Goal: Communication & Community: Ask a question

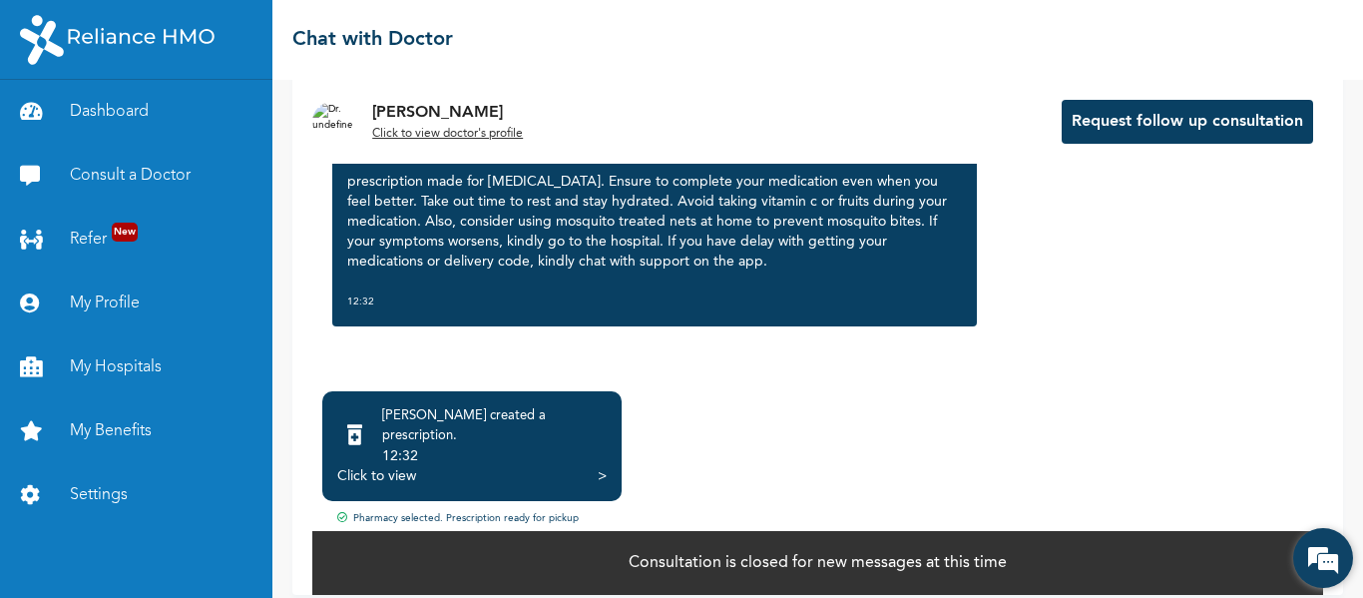
click at [1321, 554] on em at bounding box center [1323, 558] width 54 height 54
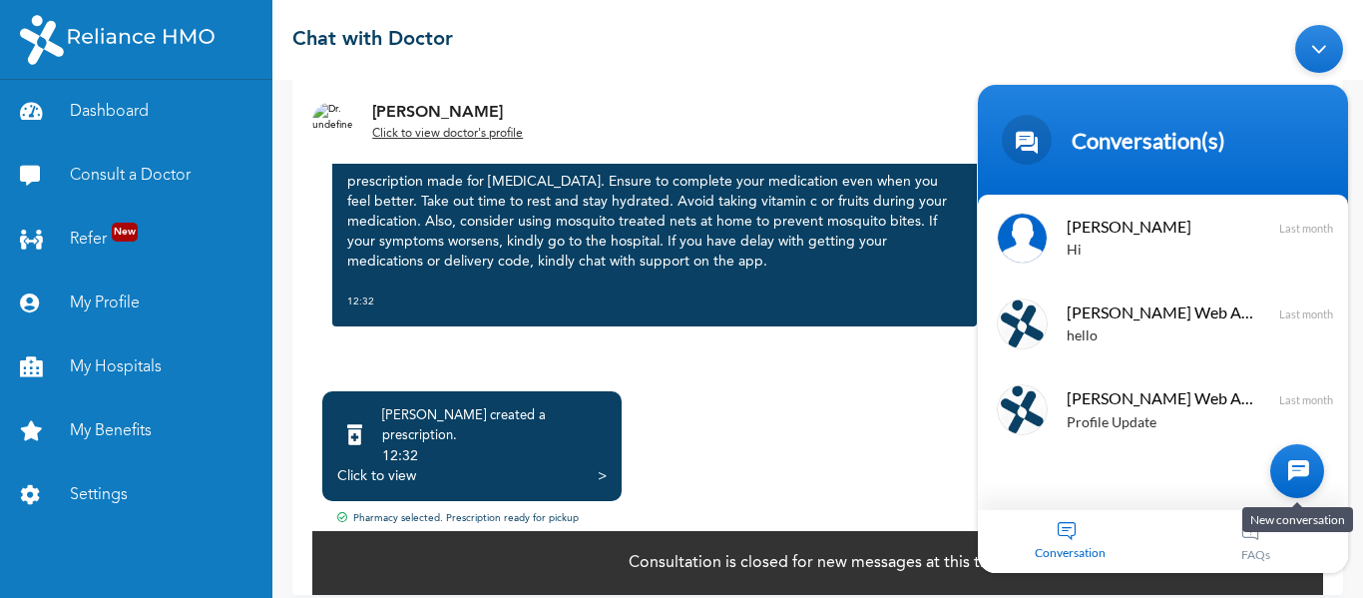
click at [1296, 478] on div at bounding box center [1297, 470] width 54 height 54
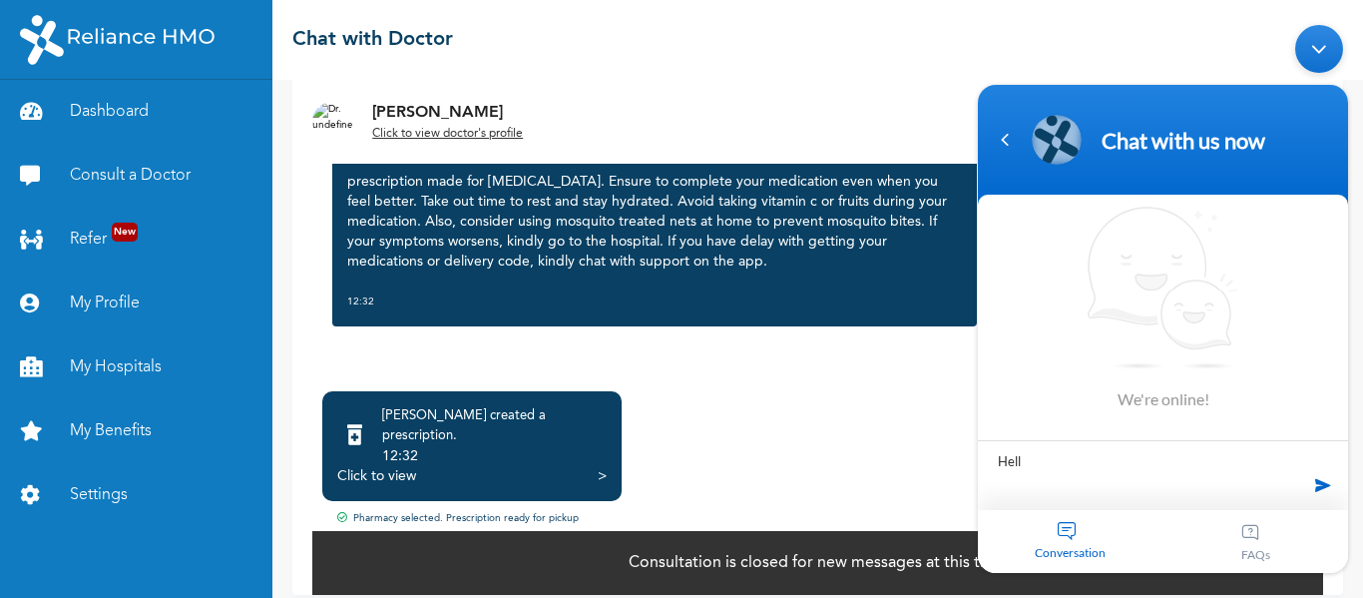
type textarea "Hello"
click at [1104, 528] on textarea "Type your message and hit 'Enter'" at bounding box center [1163, 537] width 370 height 70
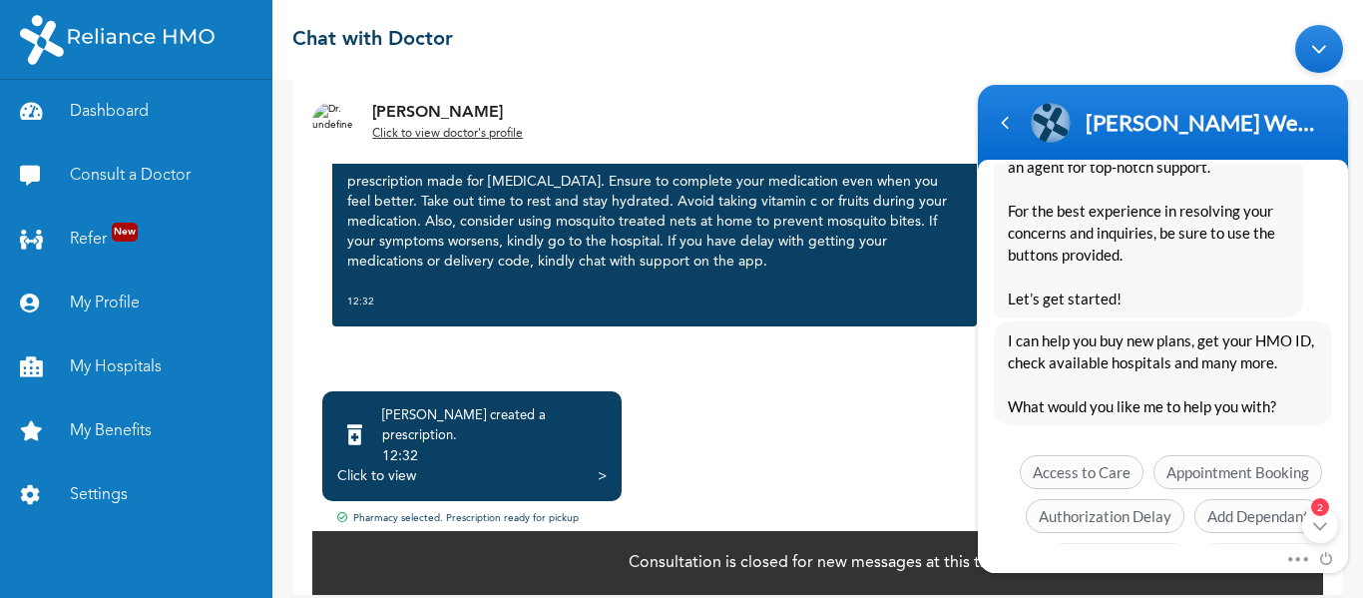
scroll to position [499, 0]
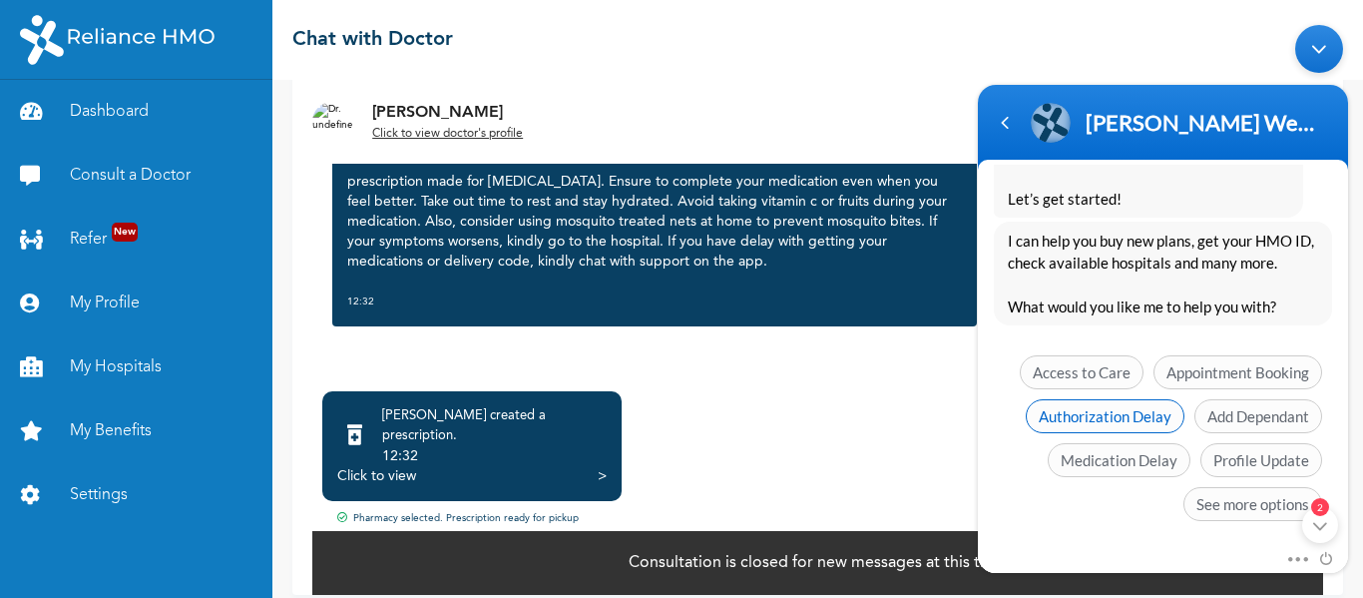
click at [1115, 417] on span "Authorization Delay" at bounding box center [1105, 415] width 159 height 34
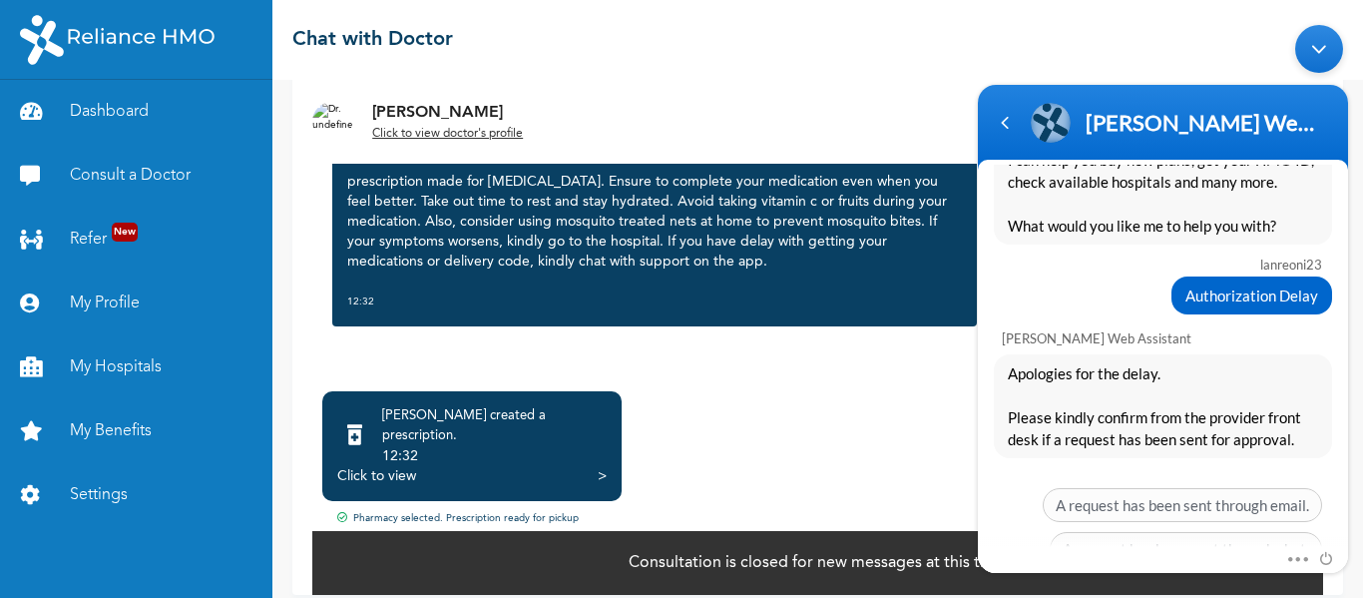
scroll to position [680, 0]
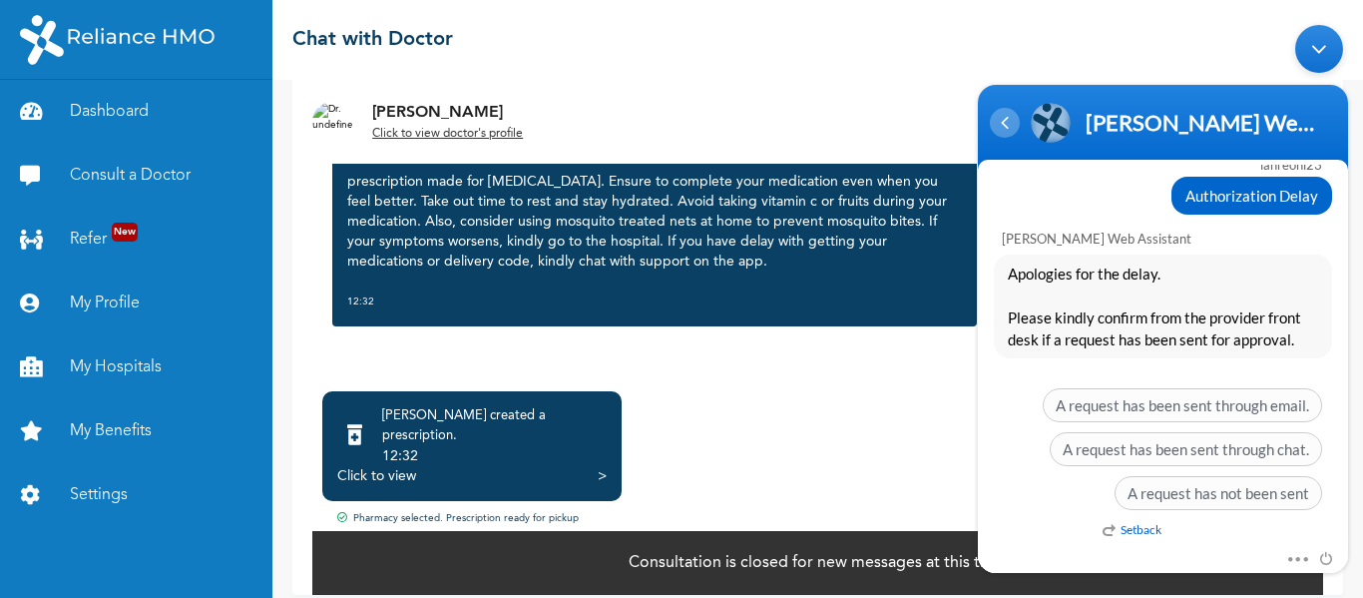
click at [1000, 120] on div "Navigation go back" at bounding box center [1005, 122] width 30 height 30
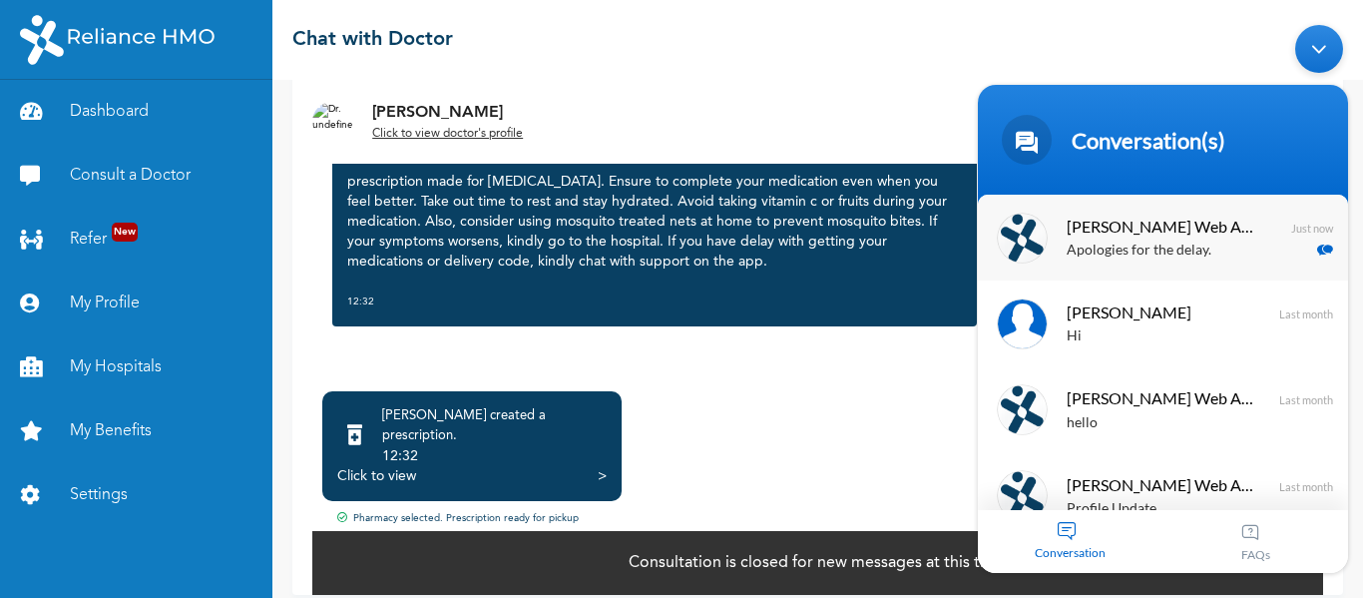
click at [1151, 242] on p "Apologies for the delay. Please kindly confirm from the provider front desk if …" at bounding box center [1192, 249] width 251 height 23
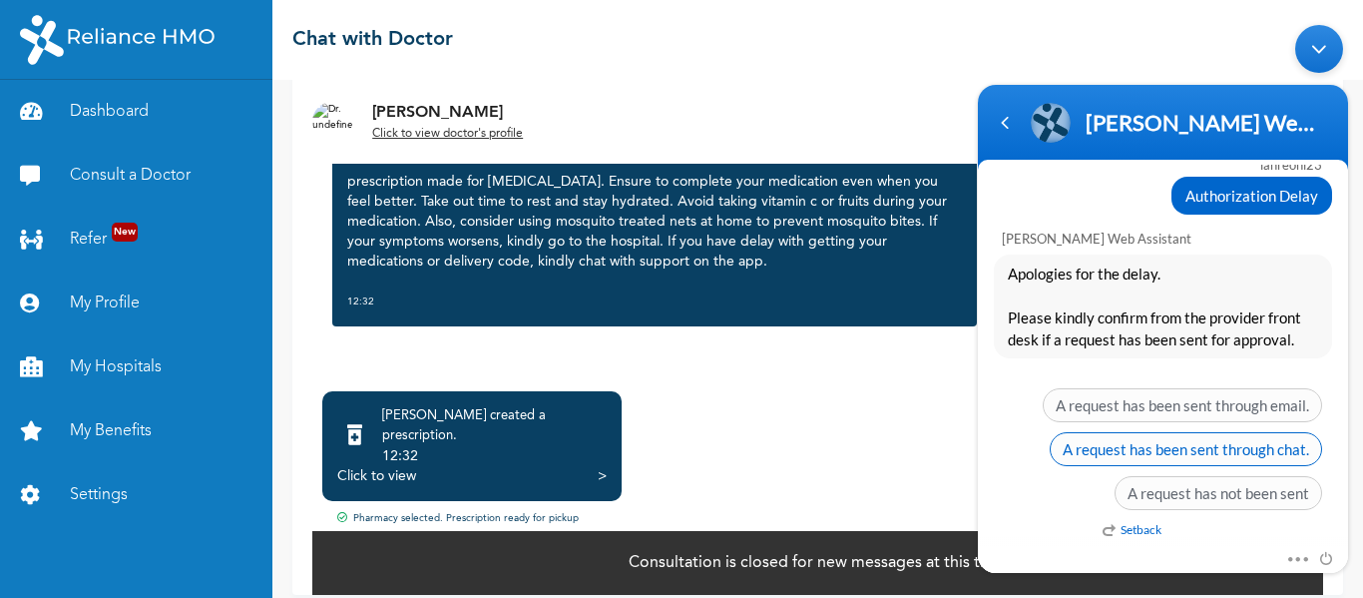
click at [1186, 449] on span "A request has been sent through chat." at bounding box center [1186, 448] width 272 height 34
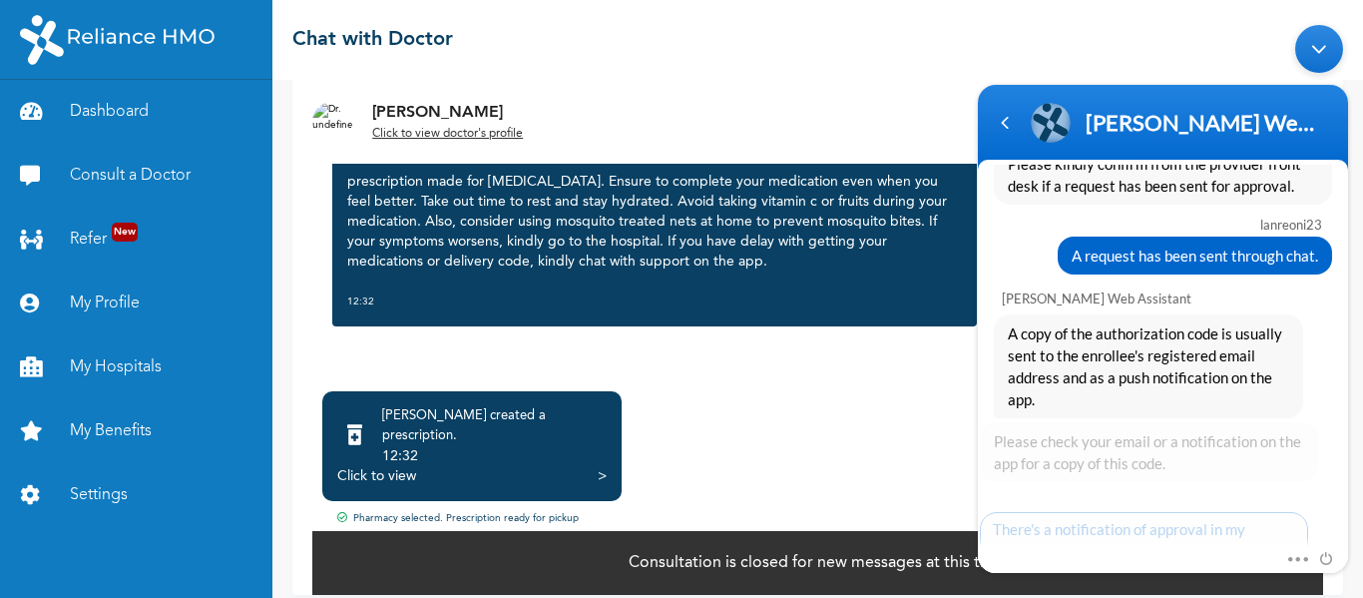
scroll to position [957, 0]
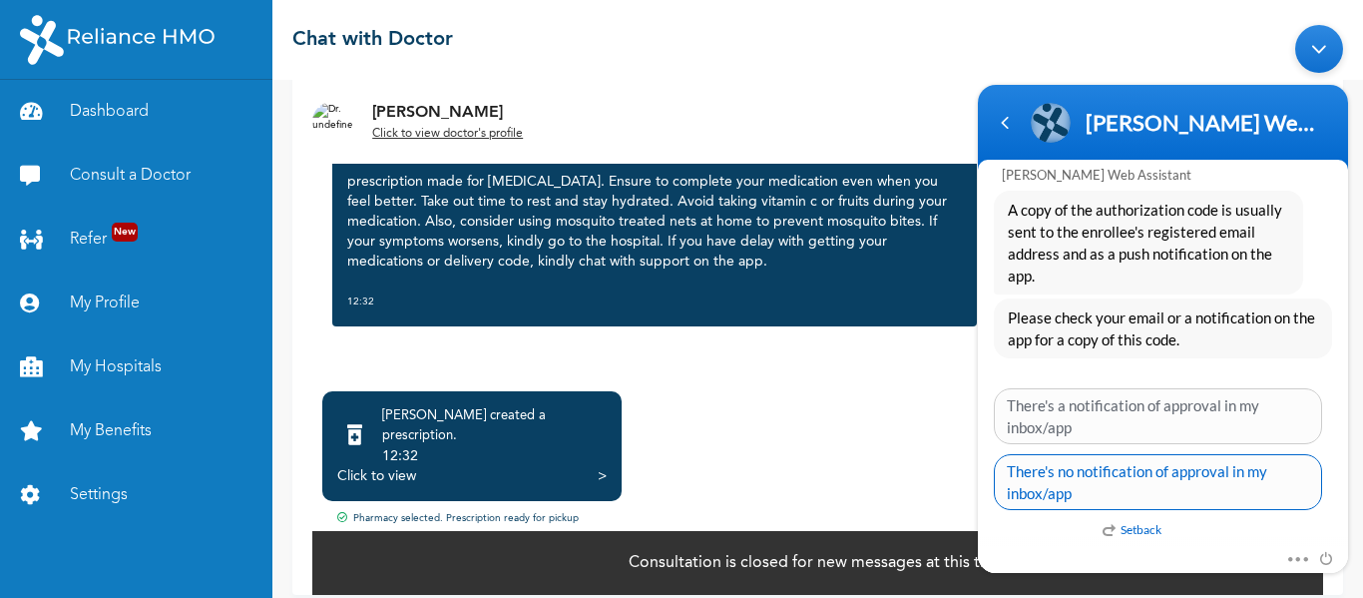
click at [1132, 473] on span "There's no notification of approval in my inbox/app" at bounding box center [1158, 481] width 328 height 56
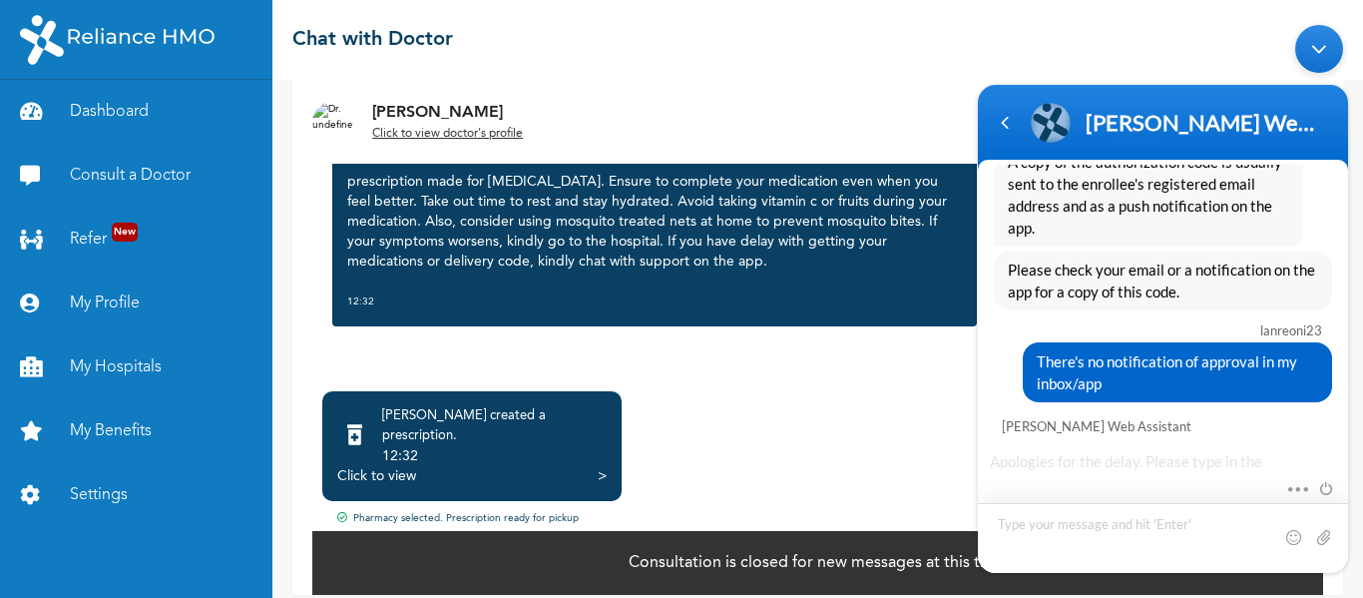
scroll to position [1166, 0]
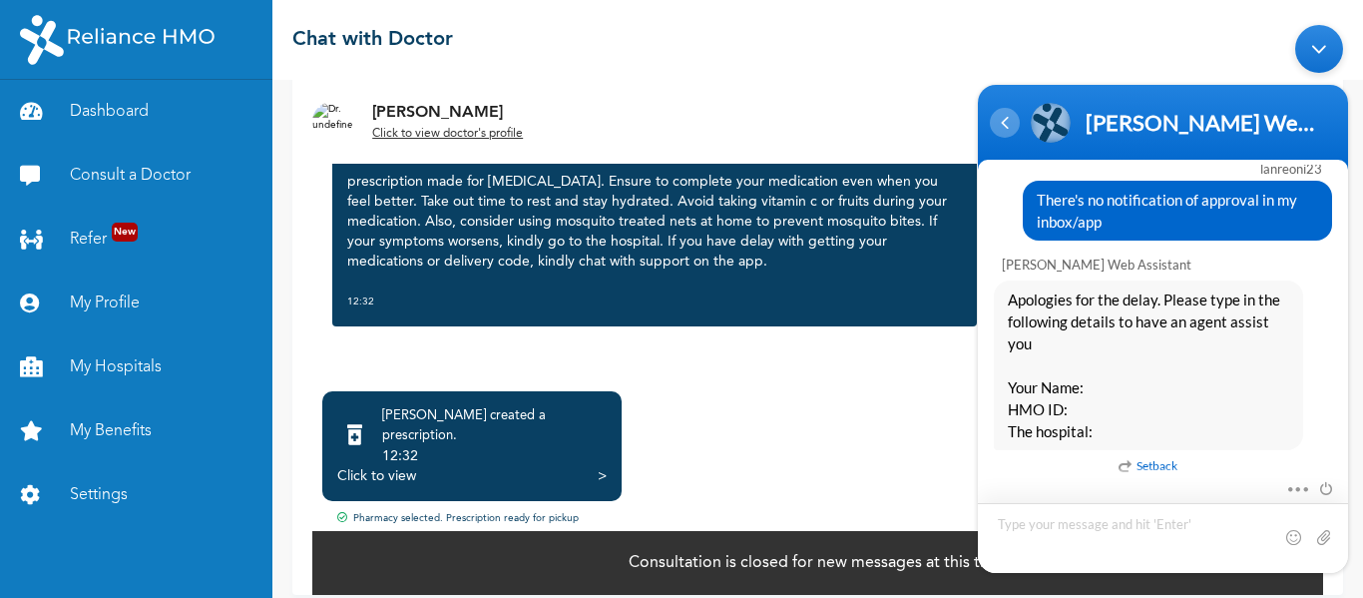
click at [1007, 123] on div "Navigation go back" at bounding box center [1005, 122] width 30 height 30
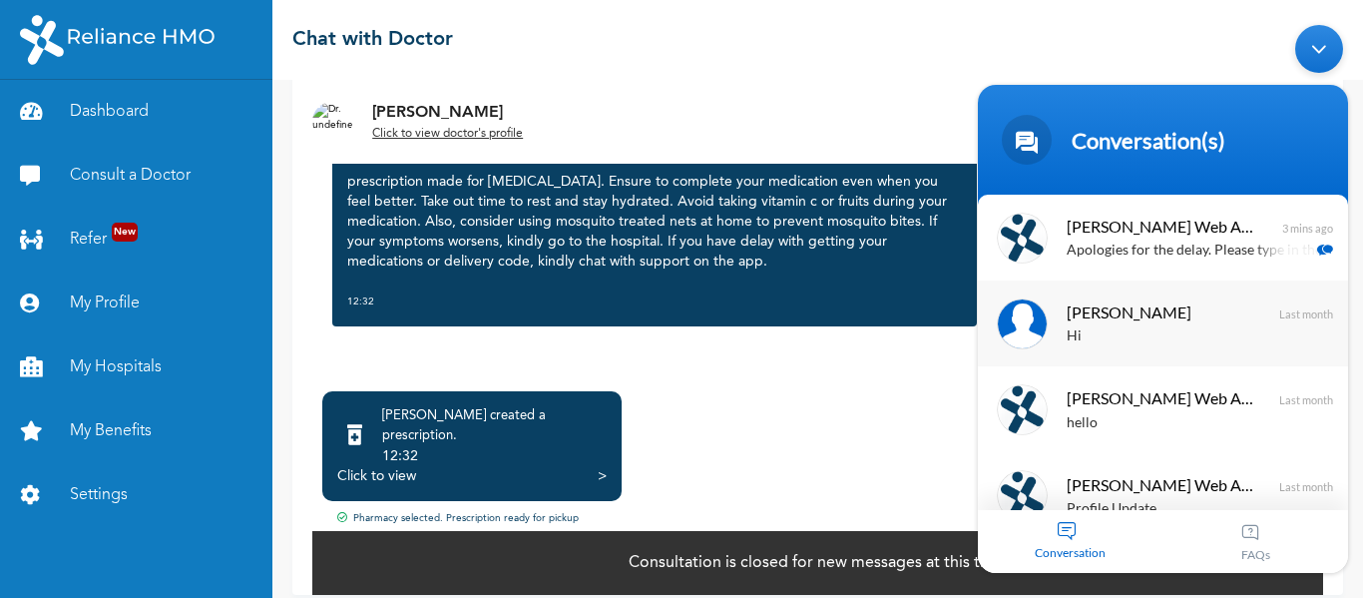
click at [1122, 319] on span "[PERSON_NAME]" at bounding box center [1161, 310] width 189 height 27
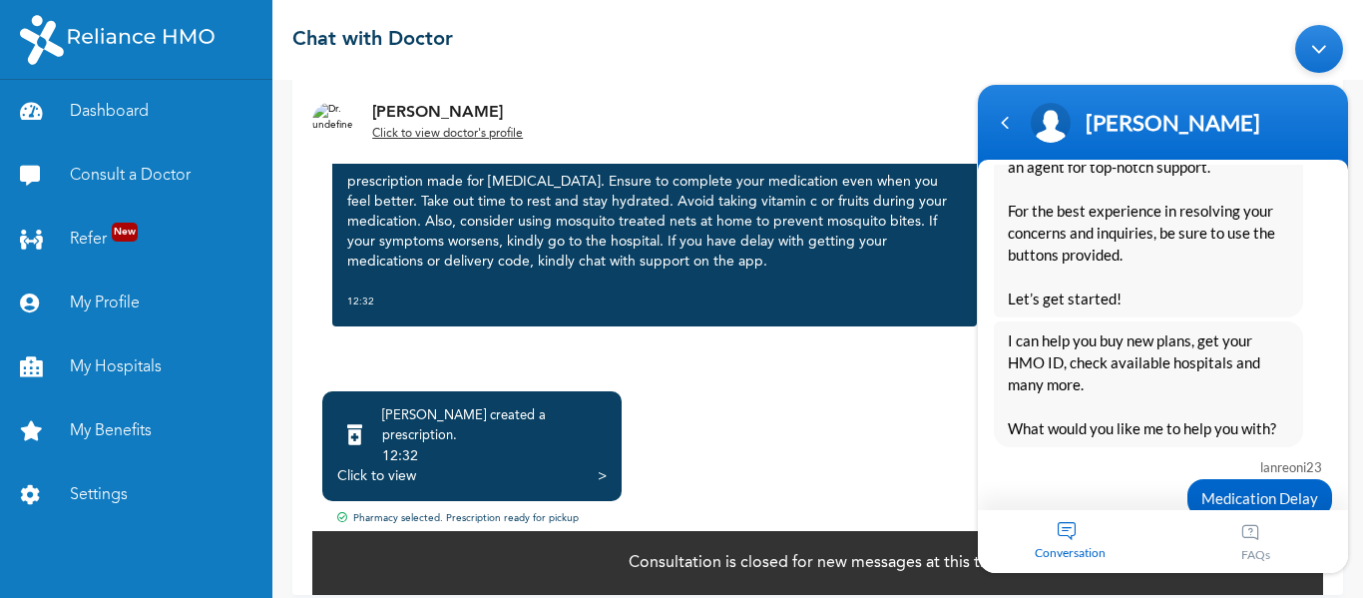
scroll to position [100, 0]
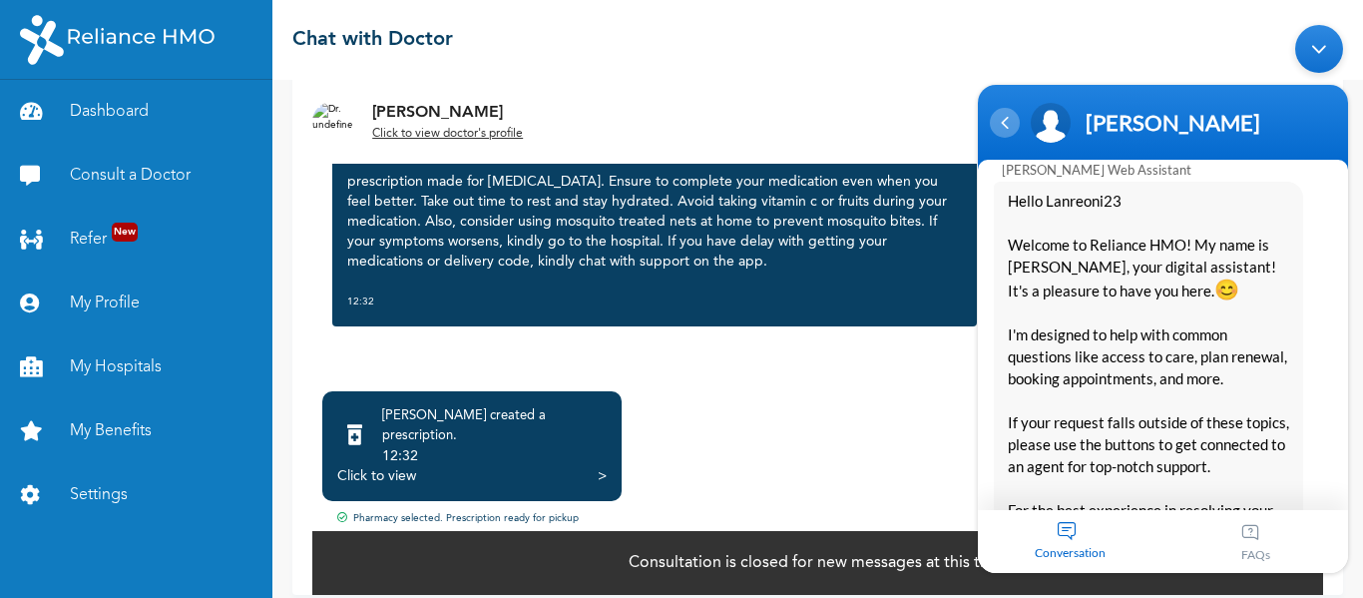
click at [1009, 129] on div "Navigation go back" at bounding box center [1005, 122] width 30 height 30
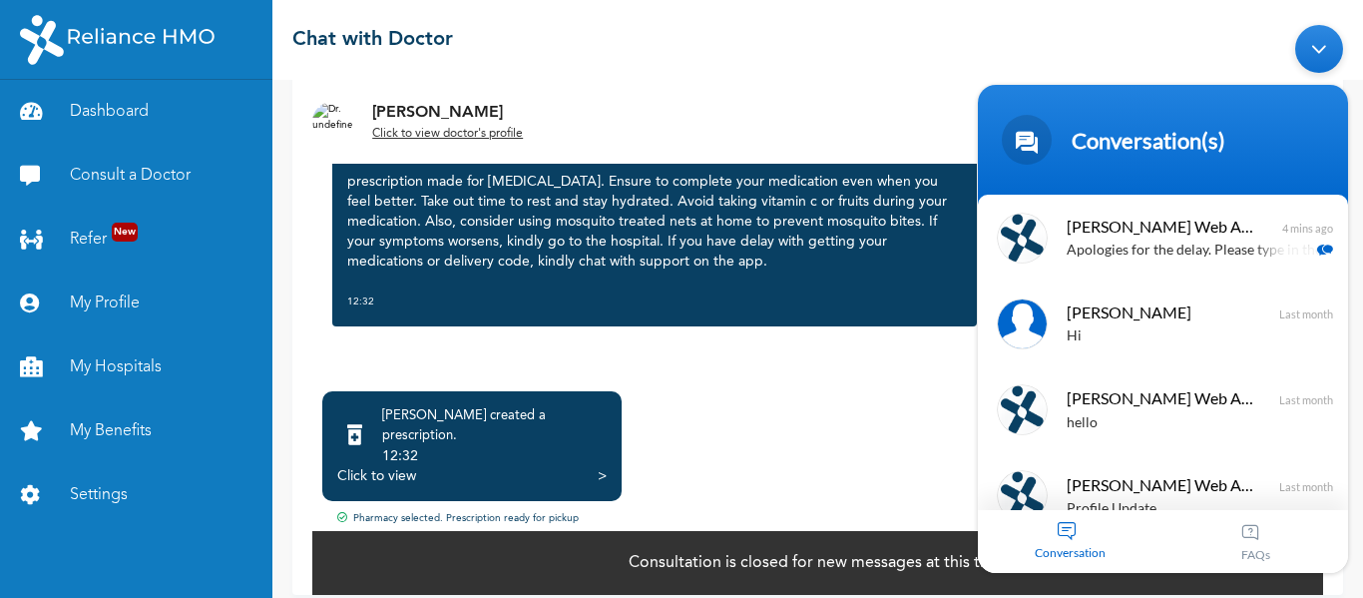
click at [1173, 235] on span "[PERSON_NAME] Web Assistant" at bounding box center [1161, 225] width 189 height 27
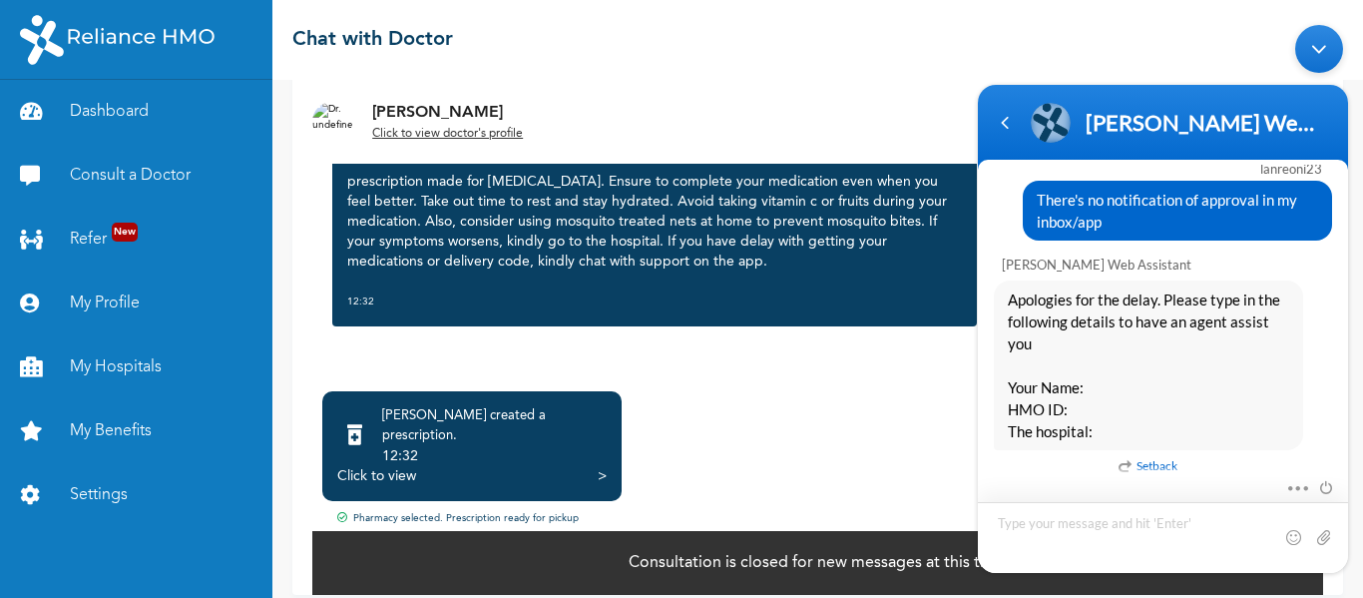
scroll to position [1167, 0]
click at [1062, 524] on textarea "Type your message and hit 'Enter'" at bounding box center [1163, 536] width 370 height 71
type textarea "s"
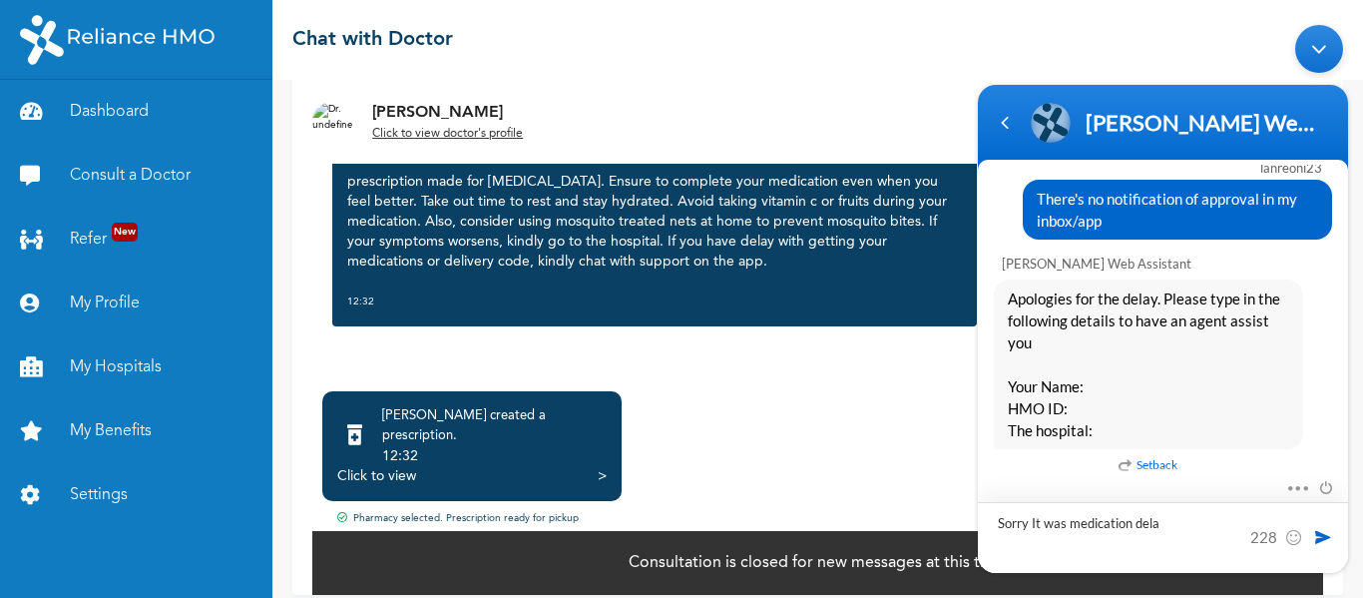
type textarea "Sorry It was medication delay"
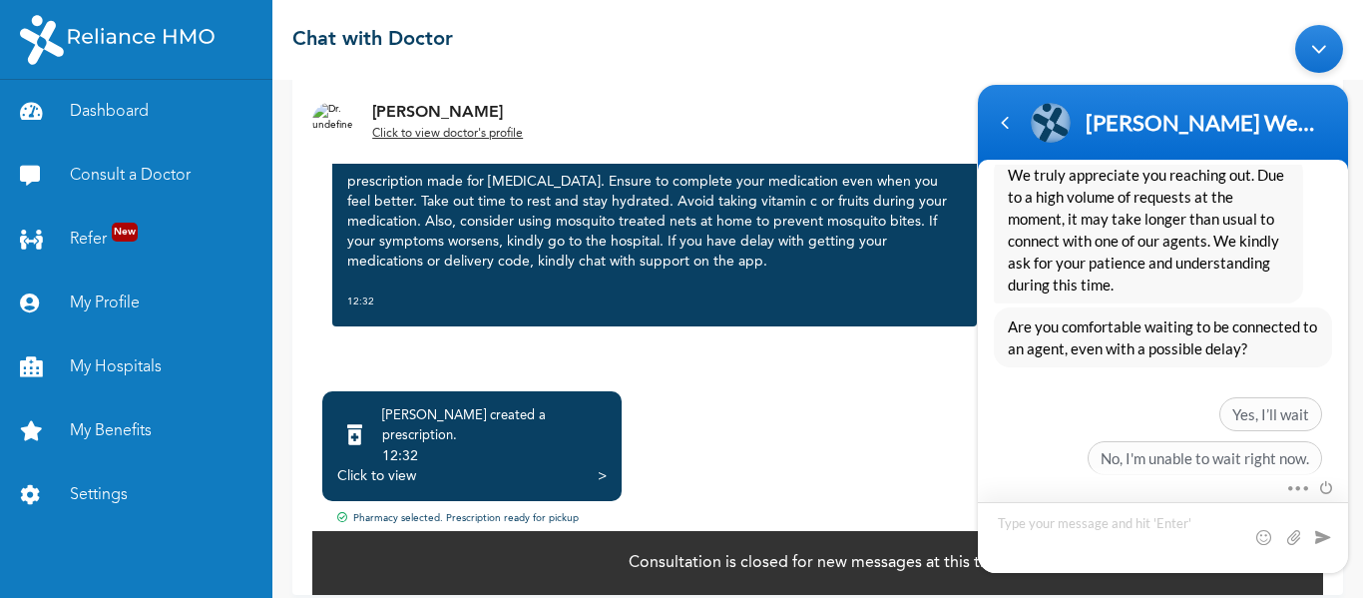
scroll to position [1607, 0]
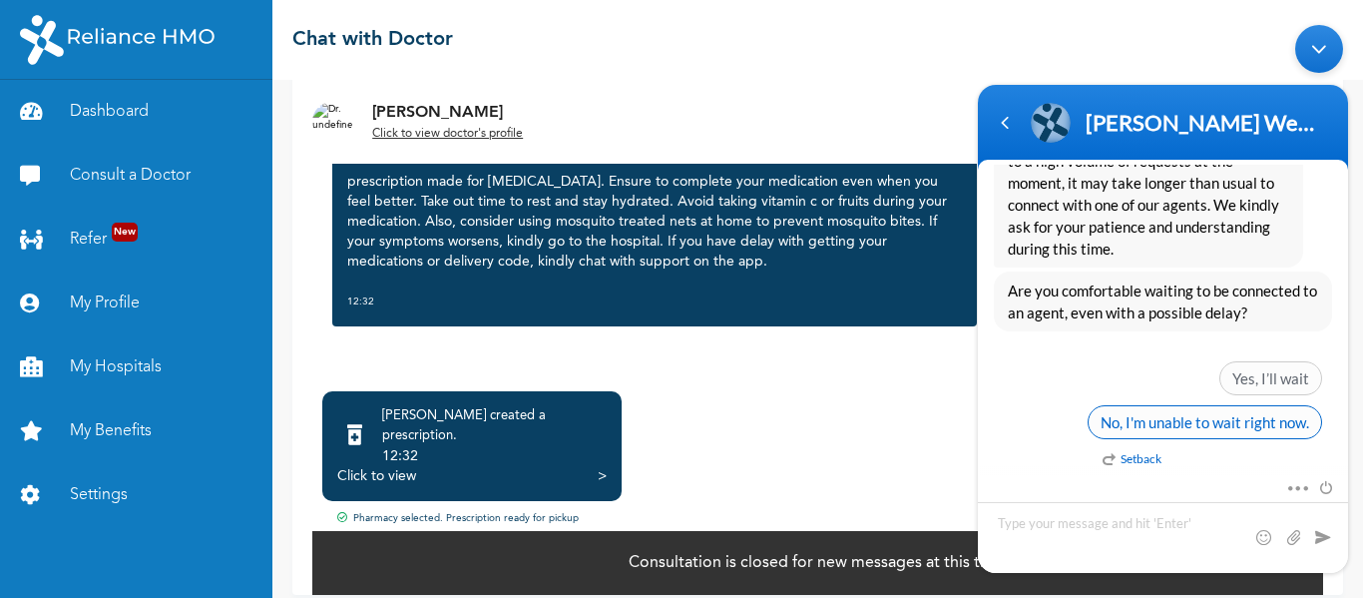
click at [1197, 420] on span "No, I'm unable to wait right now." at bounding box center [1205, 421] width 234 height 34
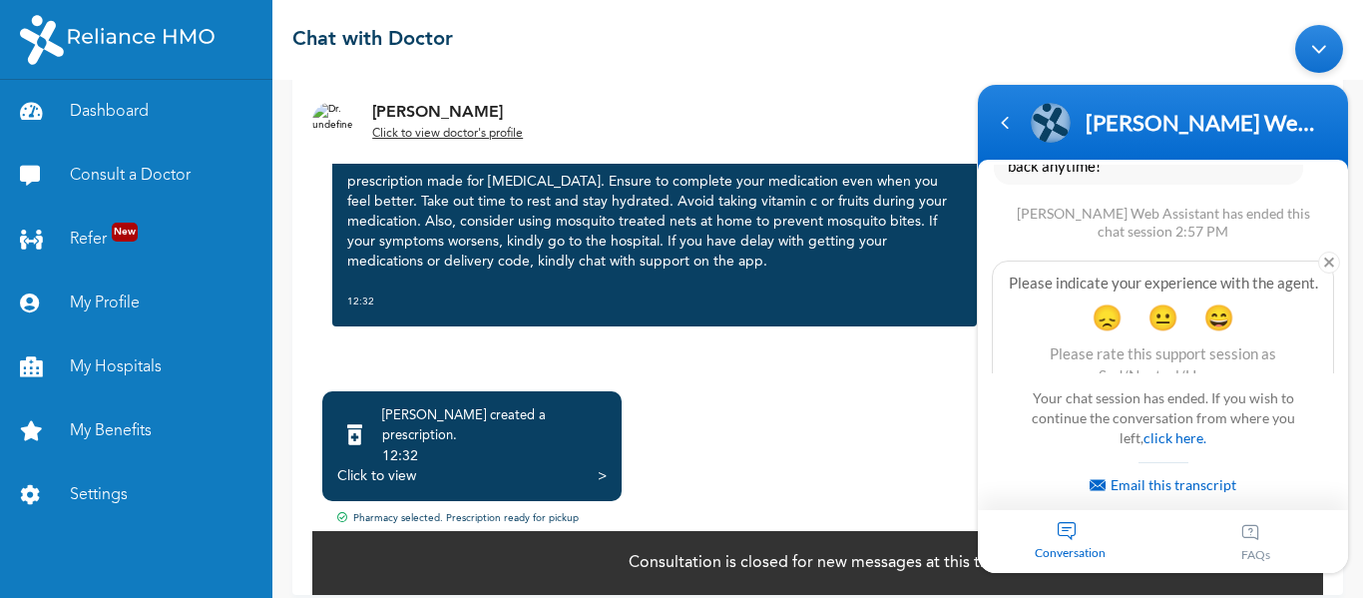
scroll to position [2169, 0]
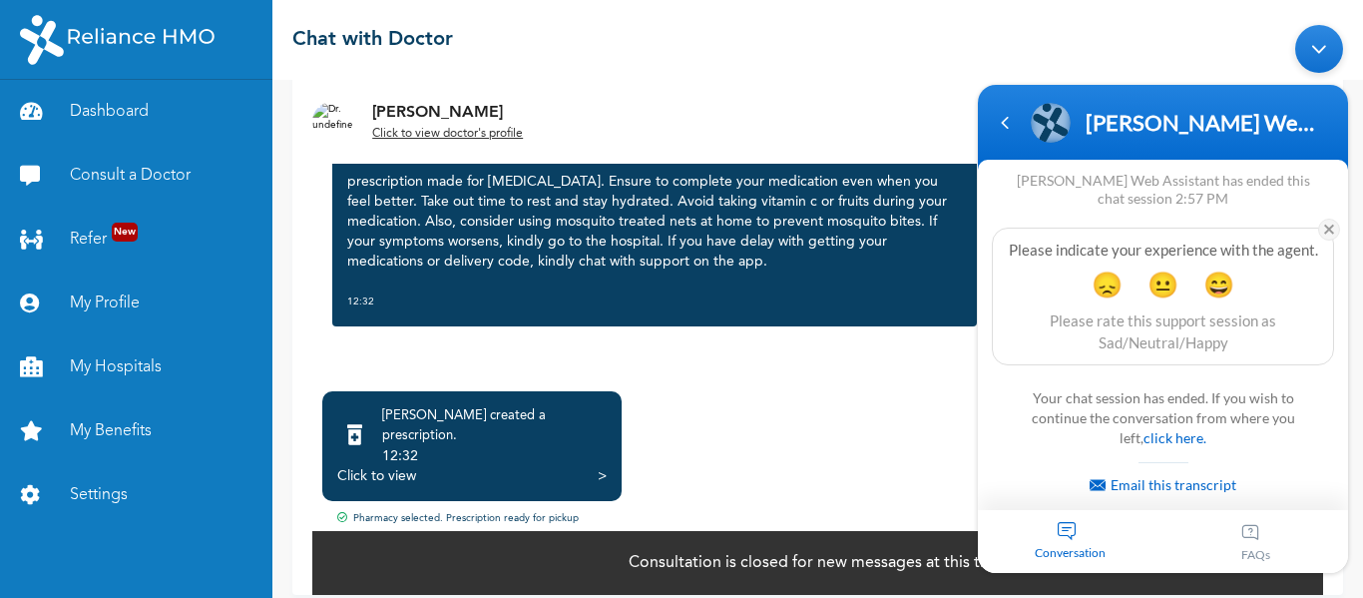
click at [1331, 226] on em at bounding box center [1329, 229] width 22 height 22
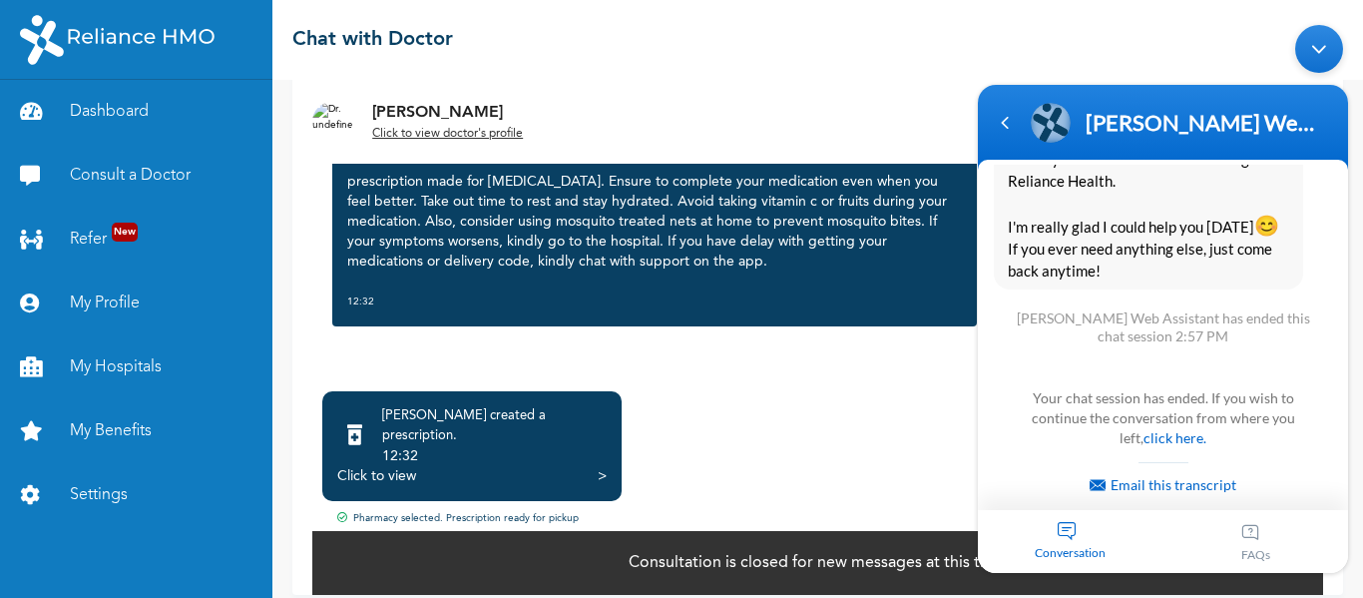
scroll to position [2030, 0]
click at [1066, 529] on div "Conversation" at bounding box center [1071, 540] width 186 height 63
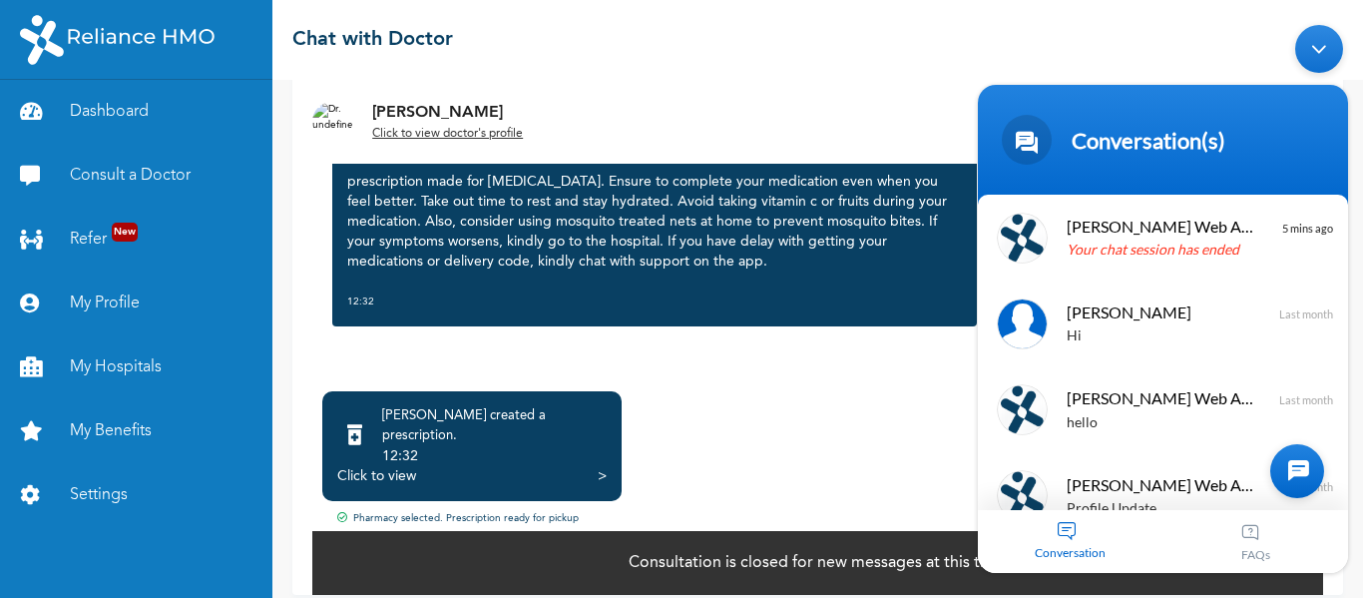
click at [1295, 466] on div at bounding box center [1297, 470] width 54 height 54
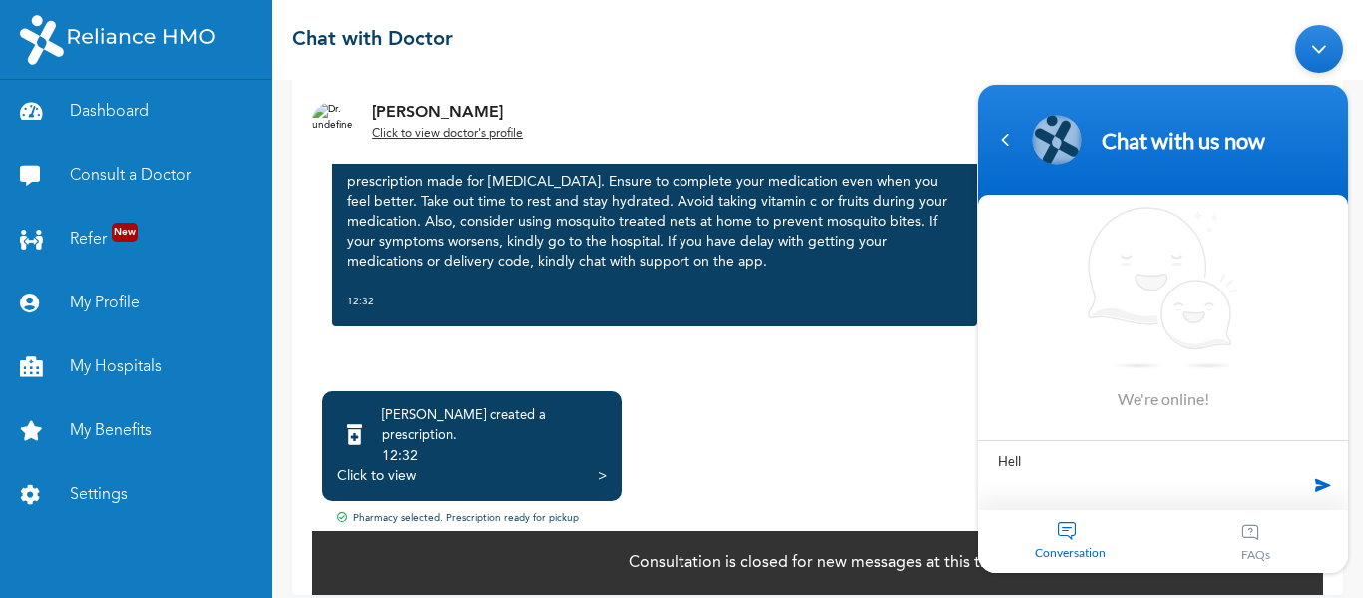
type textarea "Hello"
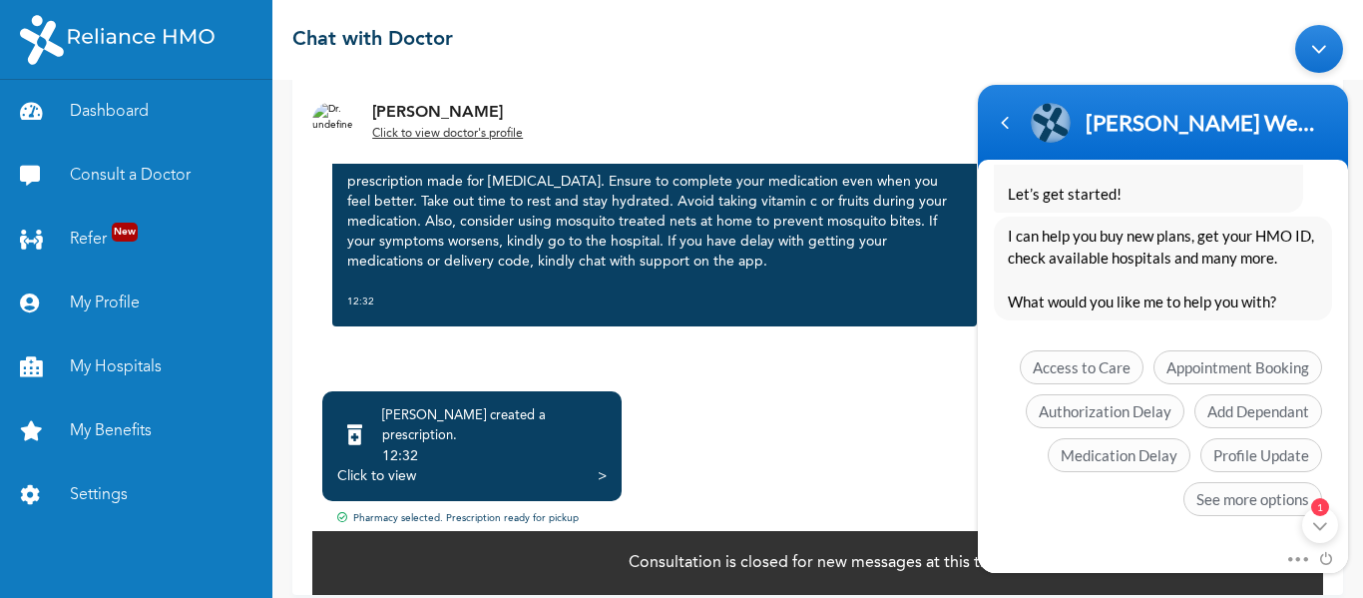
scroll to position [530, 0]
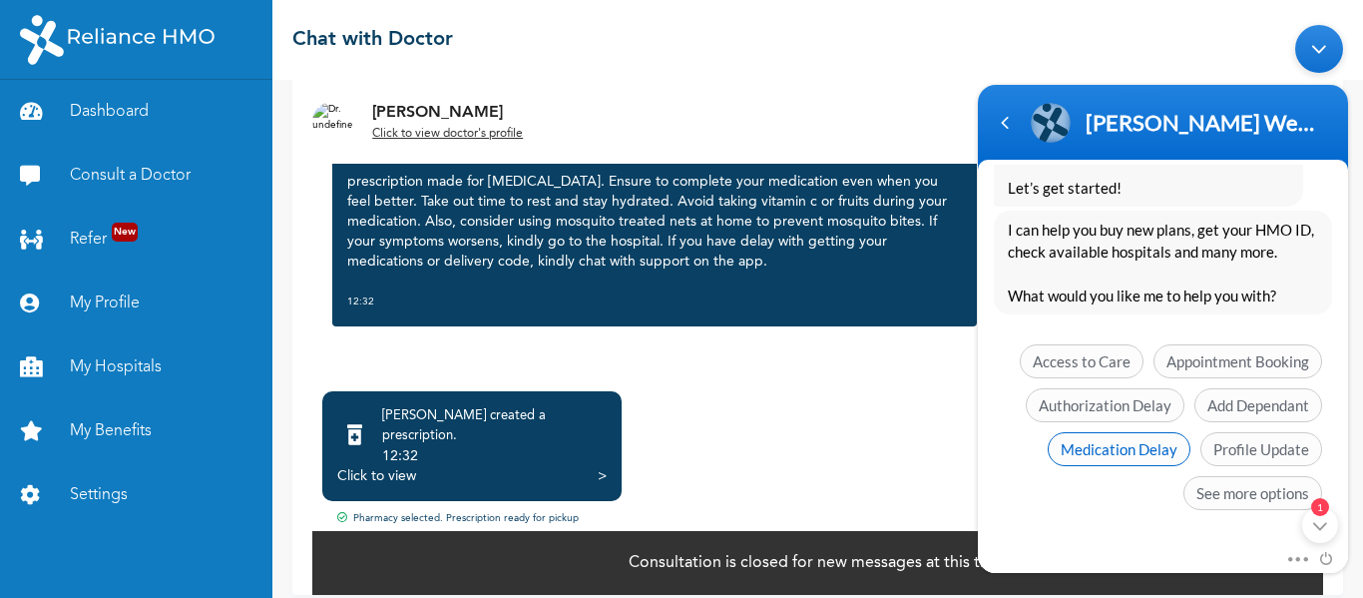
click at [1129, 443] on span "Medication Delay" at bounding box center [1119, 448] width 143 height 34
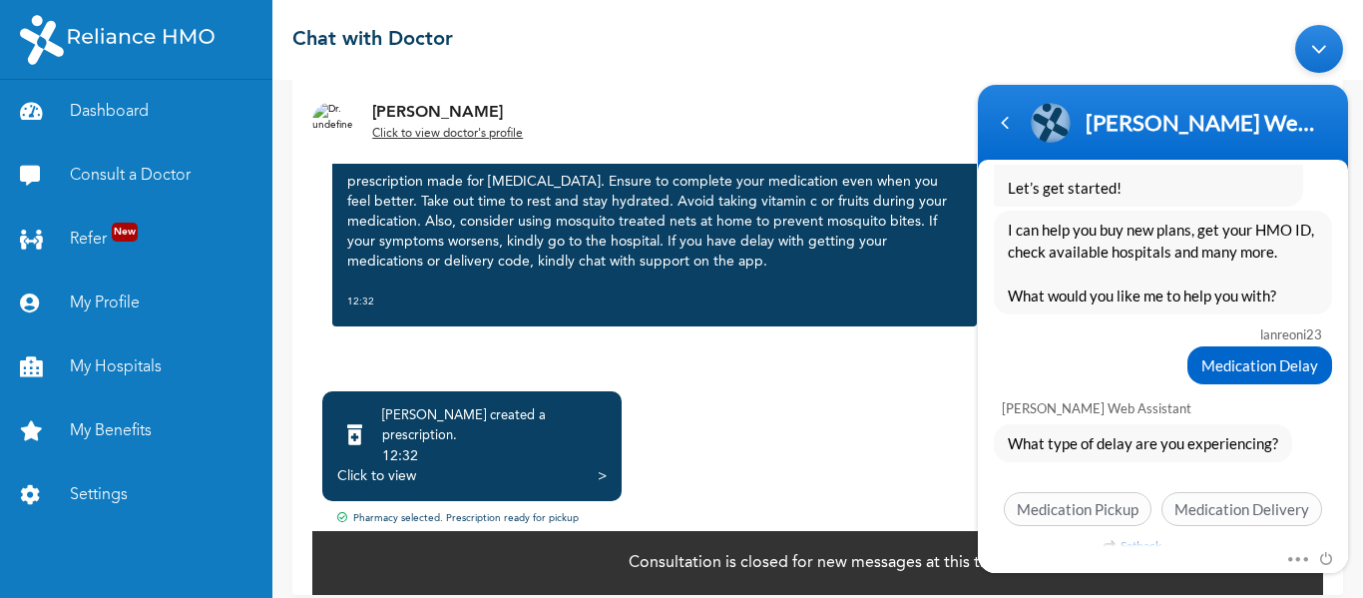
scroll to position [546, 0]
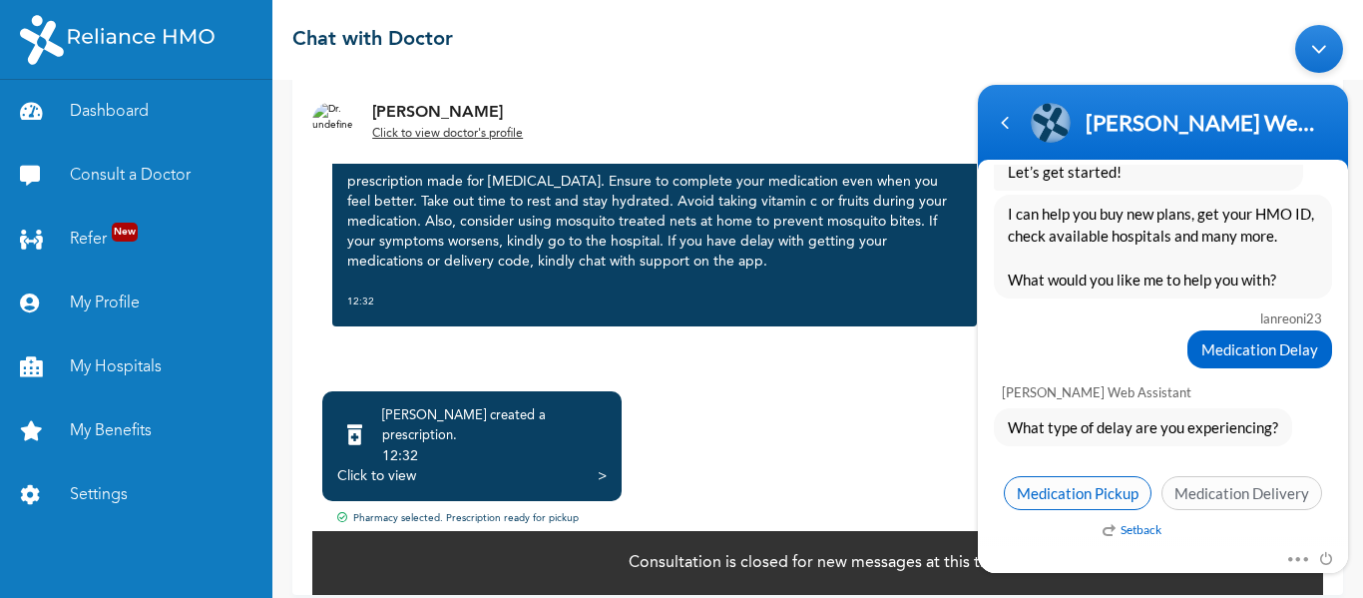
click at [1091, 491] on span "Medication Pickup" at bounding box center [1078, 492] width 148 height 34
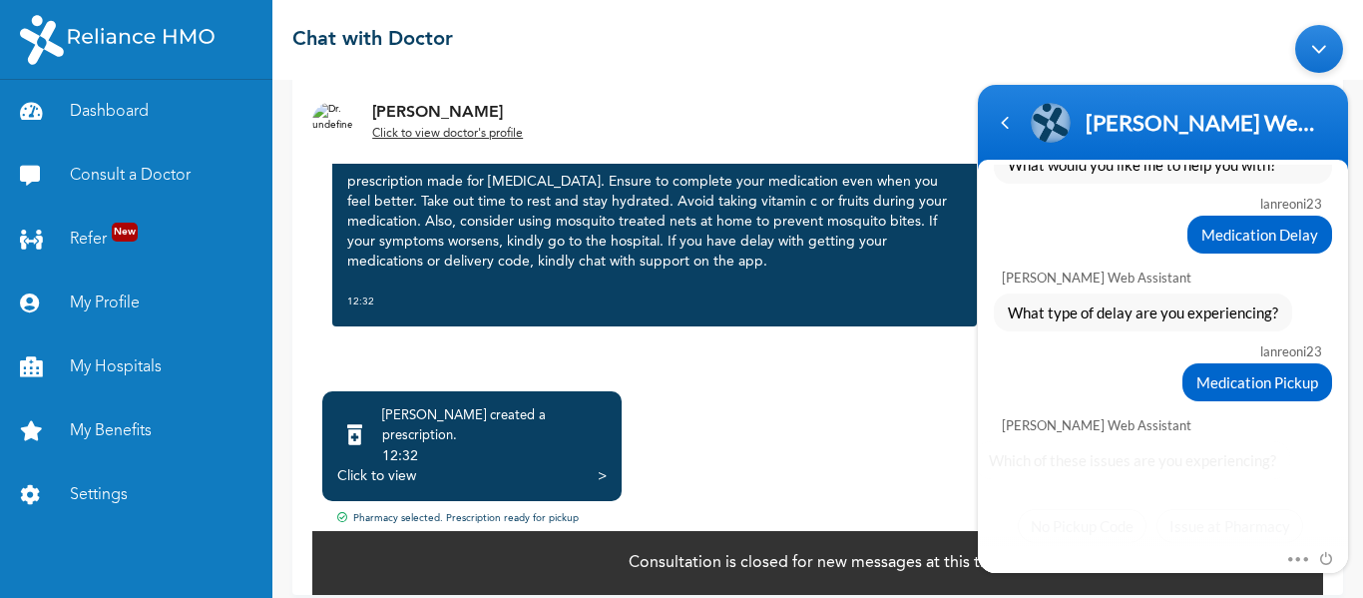
scroll to position [693, 0]
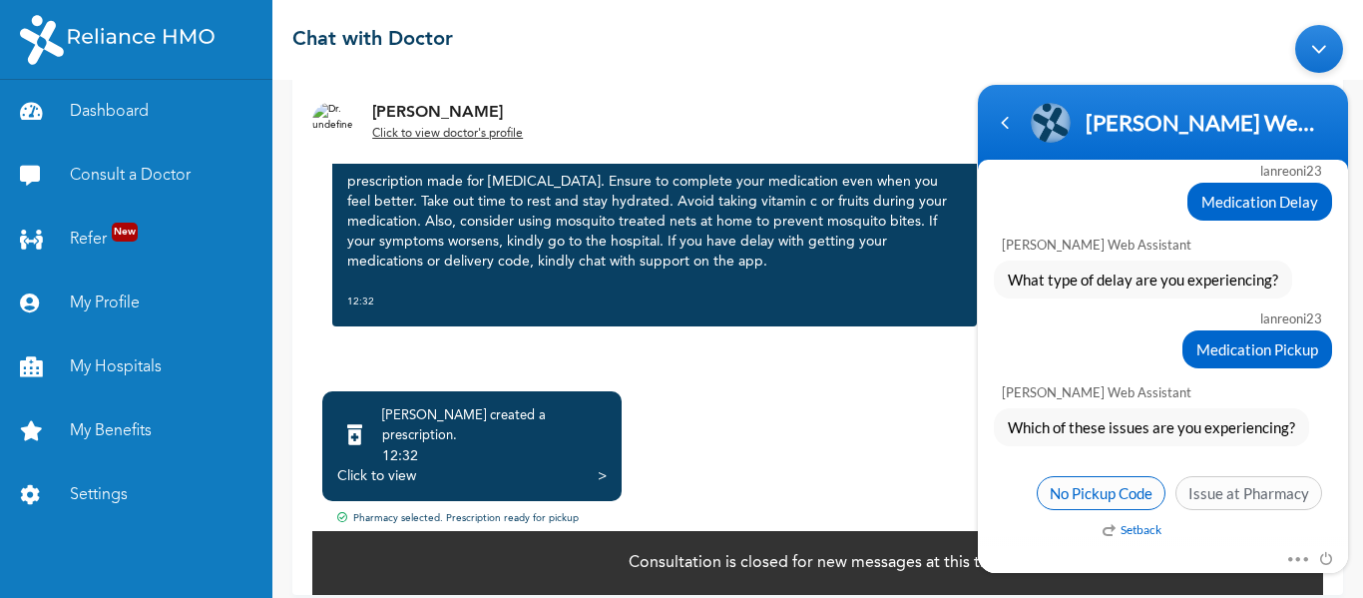
click at [1112, 492] on span "No Pickup Code" at bounding box center [1101, 492] width 129 height 34
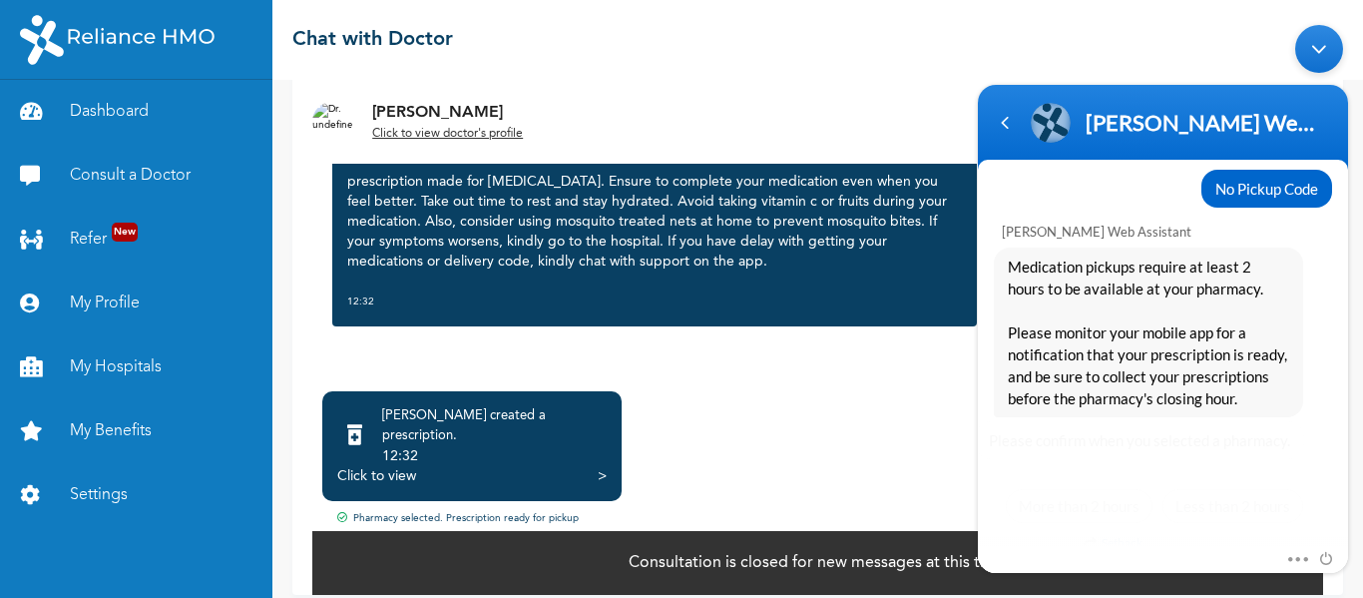
scroll to position [1015, 0]
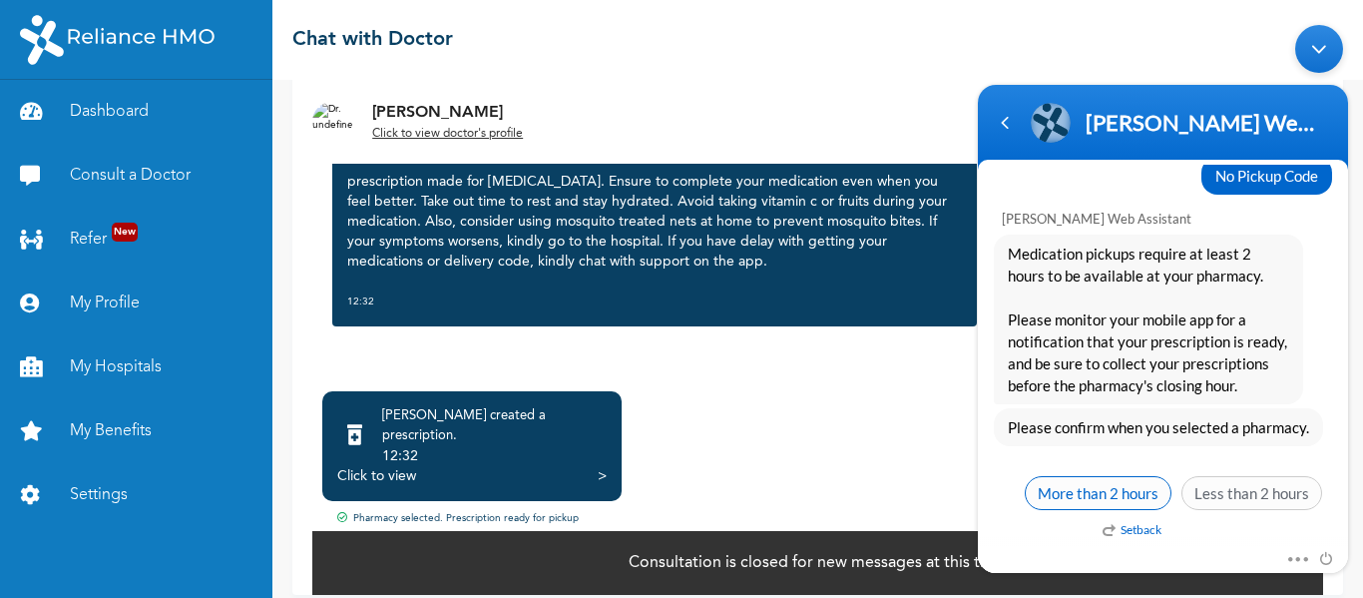
click at [1095, 492] on span "More than 2 hours" at bounding box center [1098, 492] width 147 height 34
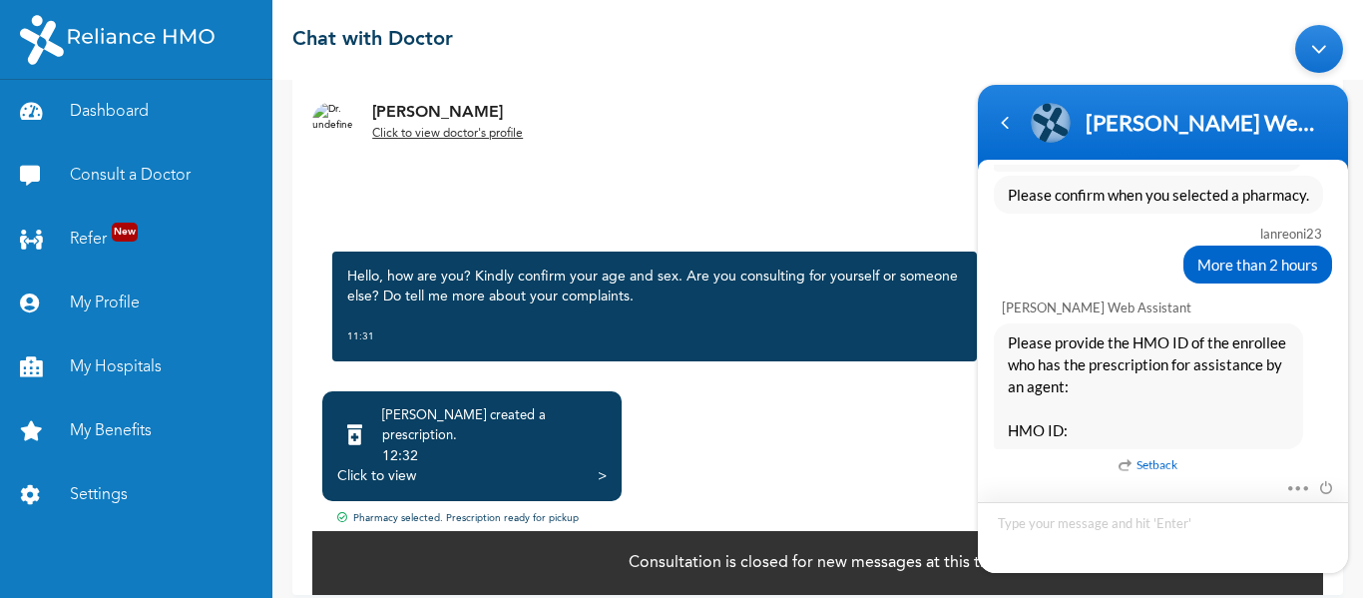
scroll to position [0, 0]
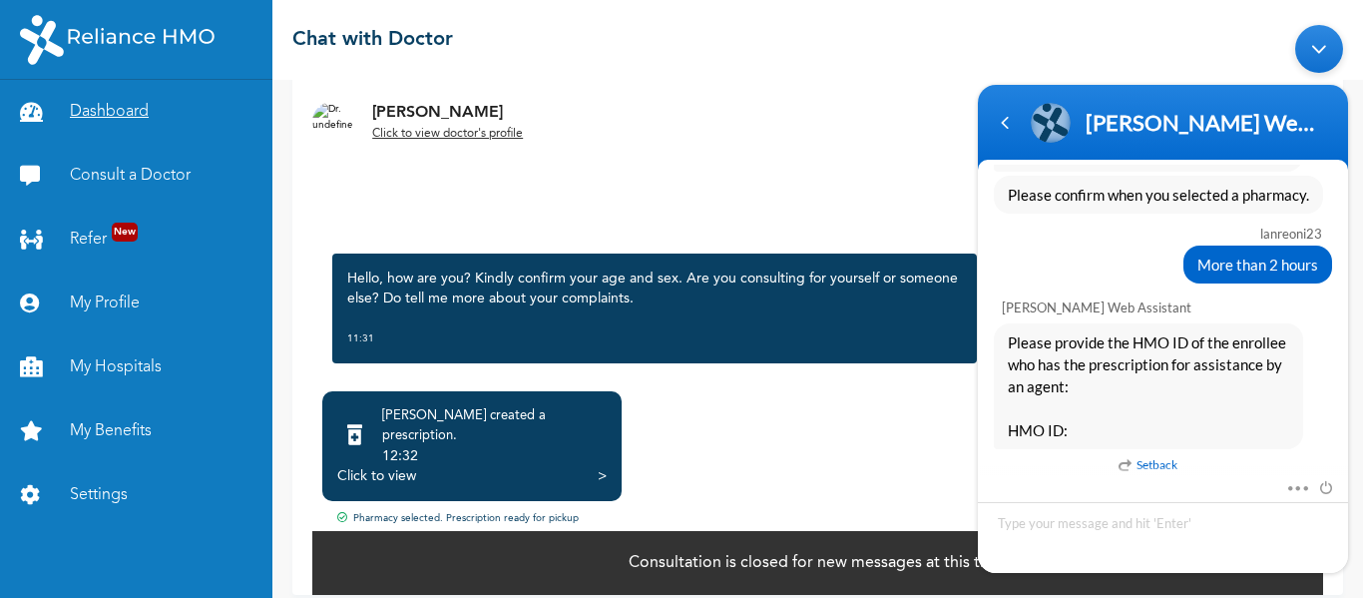
click at [120, 106] on link "Dashboard" at bounding box center [136, 112] width 272 height 64
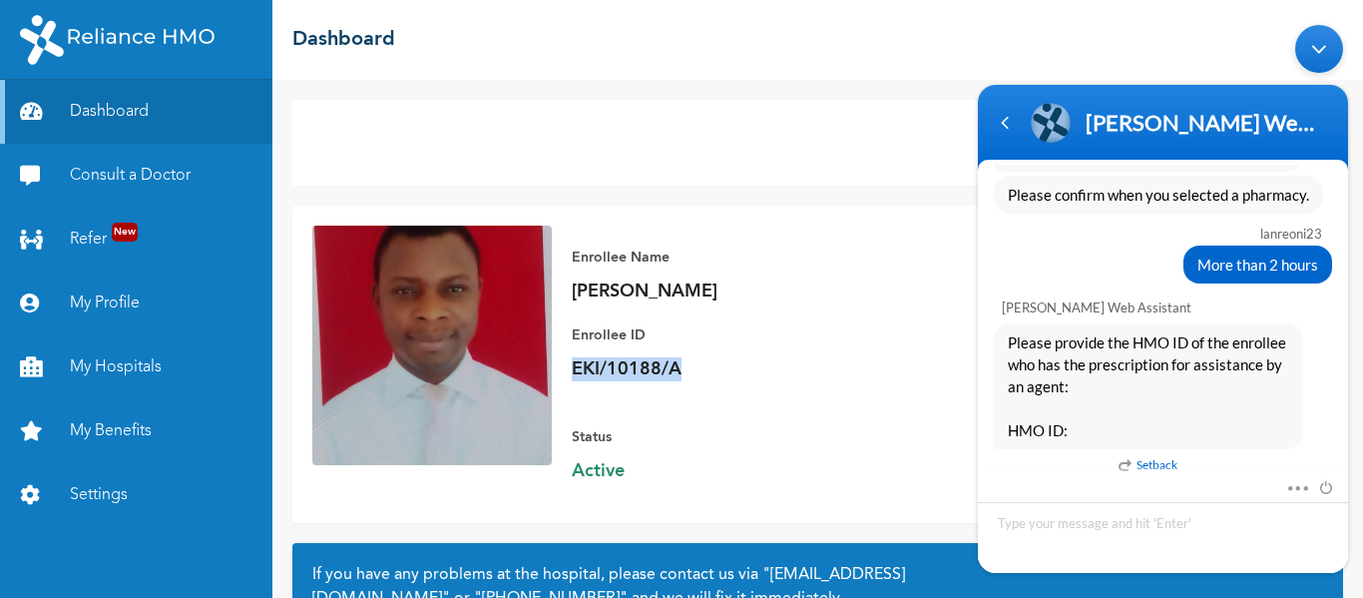
drag, startPoint x: 572, startPoint y: 367, endPoint x: 685, endPoint y: 367, distance: 112.8
click at [685, 367] on p "EKI/10188/A" at bounding box center [711, 369] width 279 height 24
copy p "EKI/10188/A"
click at [1053, 526] on textarea "Type your message and hit 'Enter'" at bounding box center [1163, 536] width 370 height 71
type textarea "EKI/10188/A"
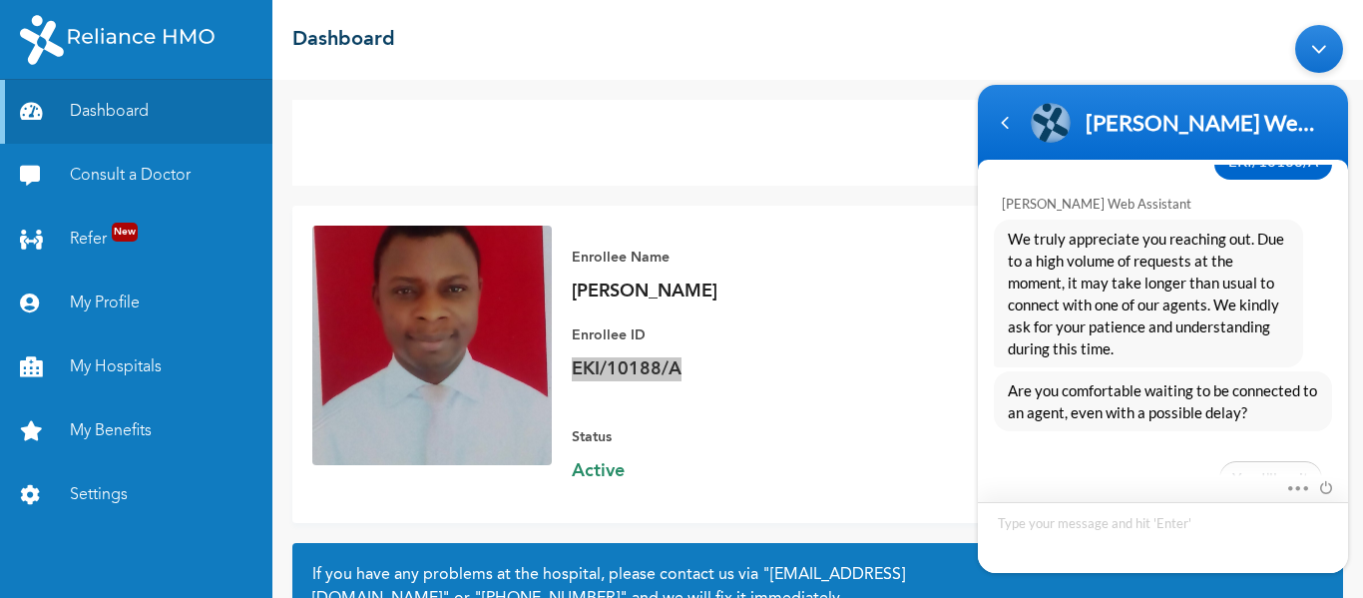
scroll to position [1686, 0]
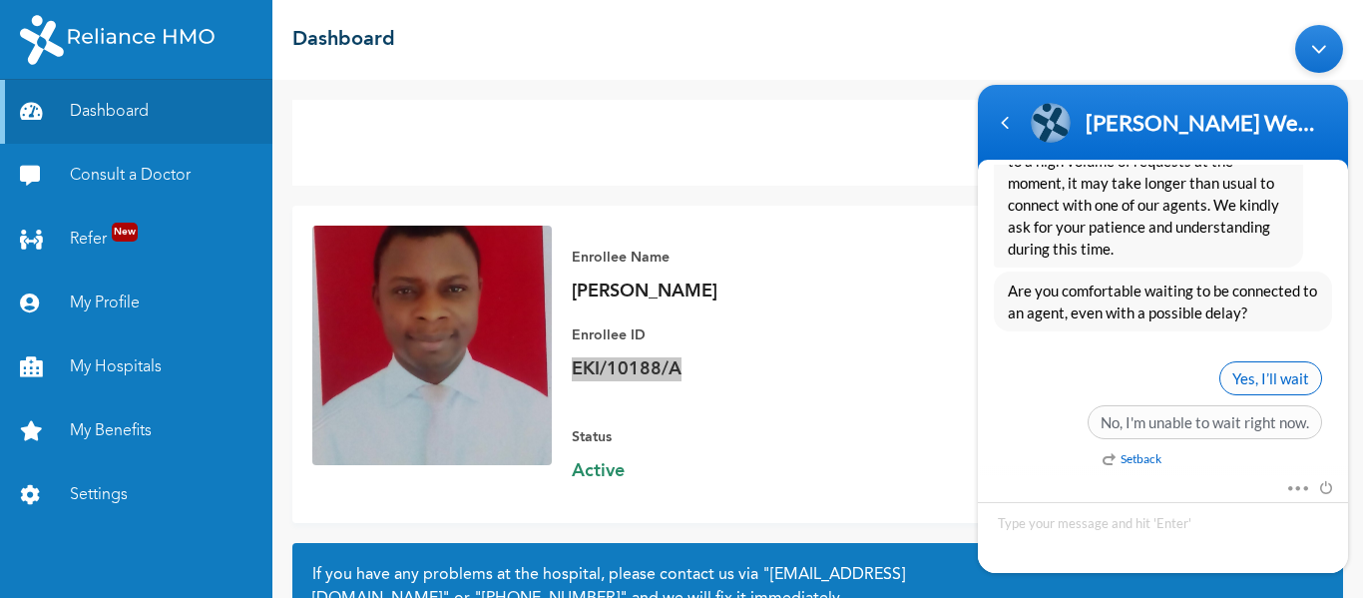
click at [1261, 368] on span "Yes, I’ll wait" at bounding box center [1270, 377] width 103 height 34
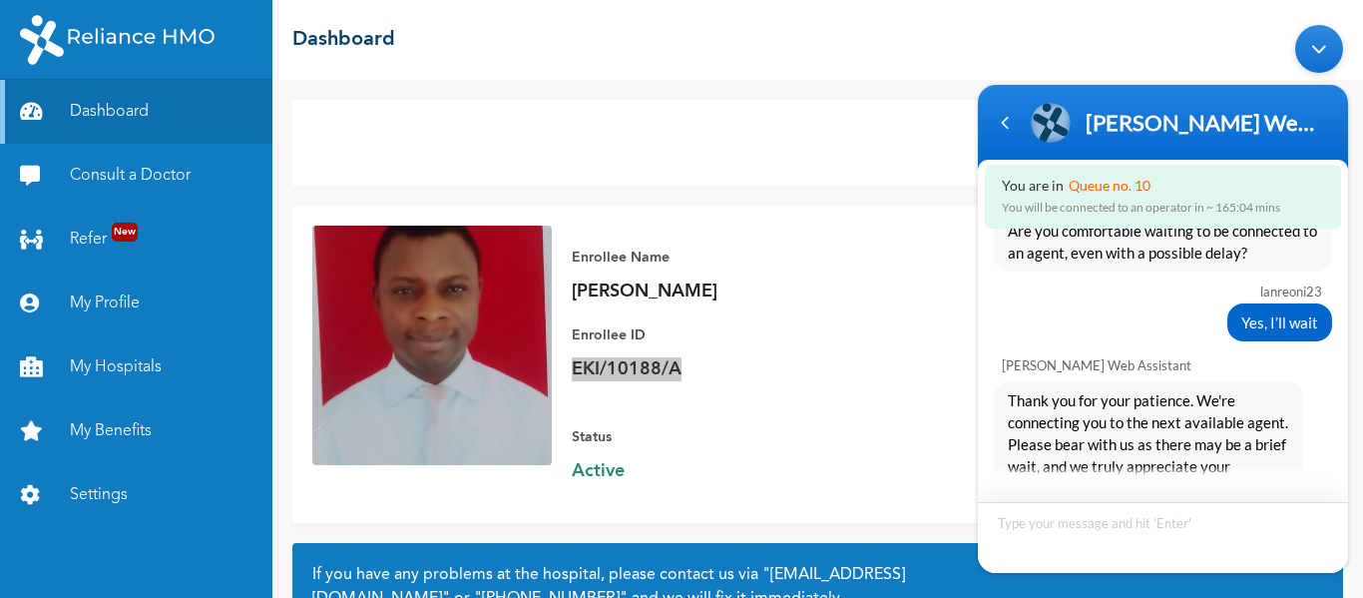
scroll to position [1869, 0]
